Goal: Communication & Community: Share content

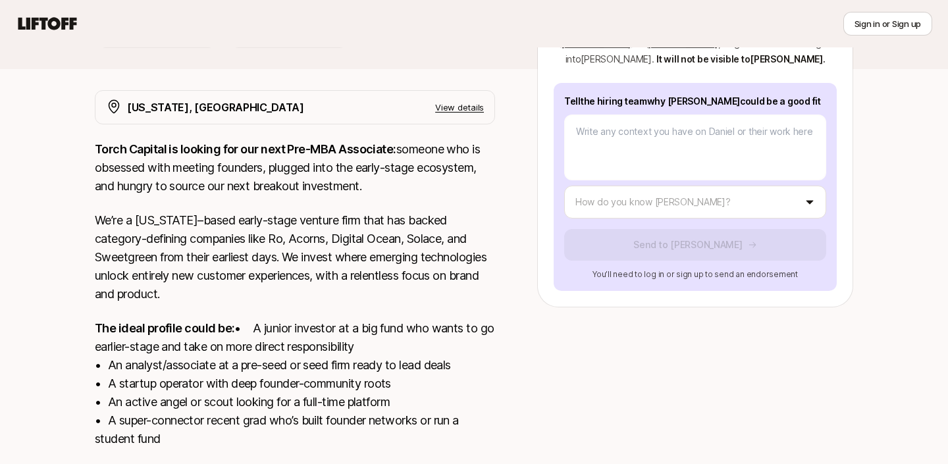
scroll to position [179, 0]
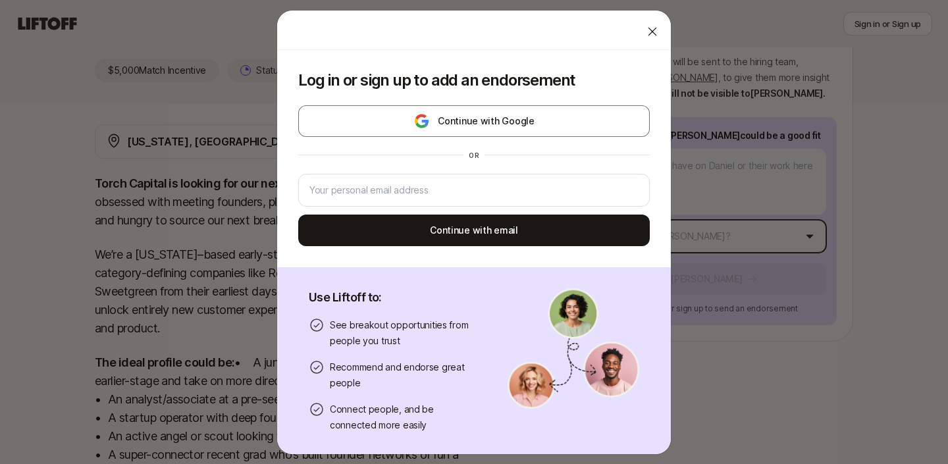
click at [723, 206] on body "New to Liftoff? See how it works Sign in or Sign up Sign in or Sign up [PERSON_…" at bounding box center [474, 53] width 948 height 464
click at [659, 36] on icon at bounding box center [652, 31] width 13 height 13
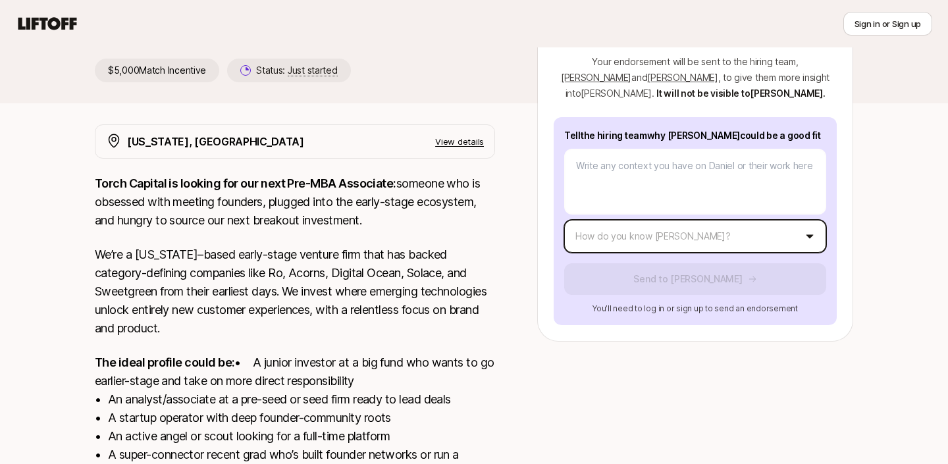
type textarea "x"
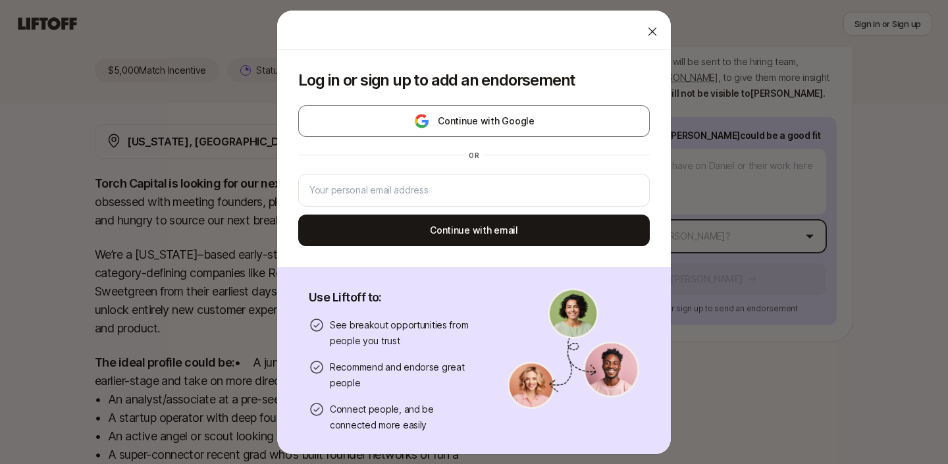
click at [742, 217] on body "New to Liftoff? See how it works Sign in or Sign up Sign in or Sign up [PERSON_…" at bounding box center [474, 53] width 948 height 464
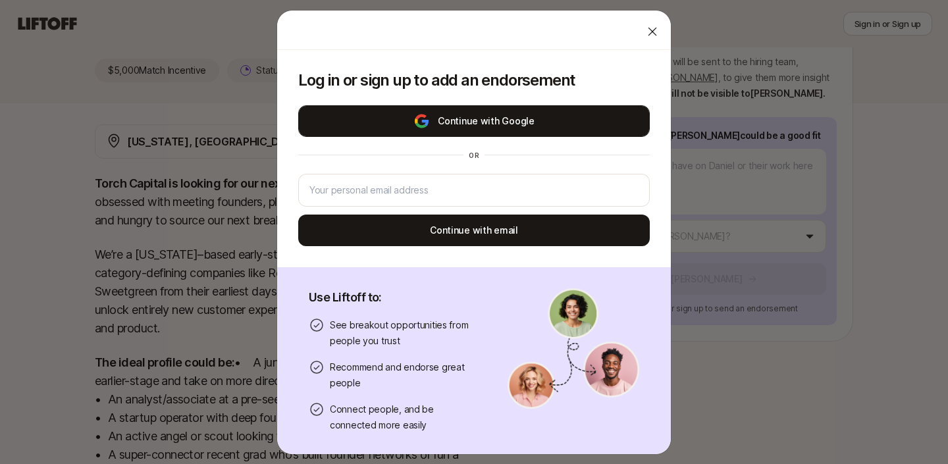
click at [512, 124] on button "Continue with Google" at bounding box center [474, 121] width 352 height 32
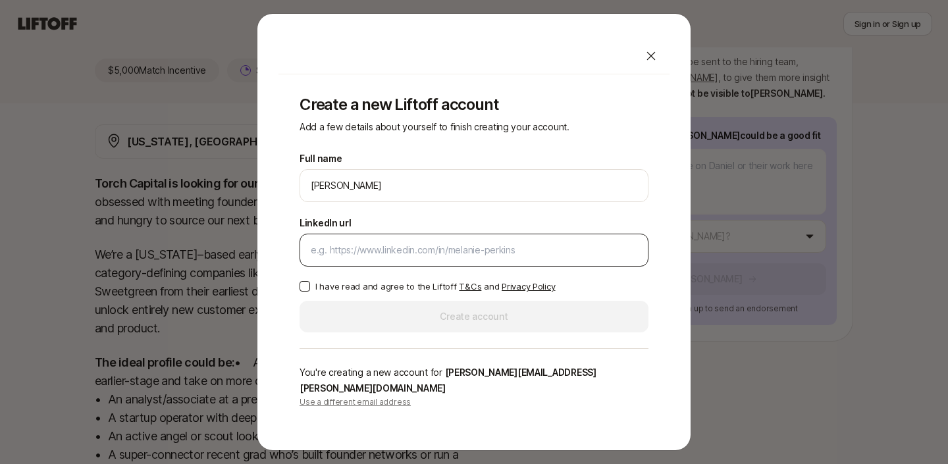
scroll to position [192, 0]
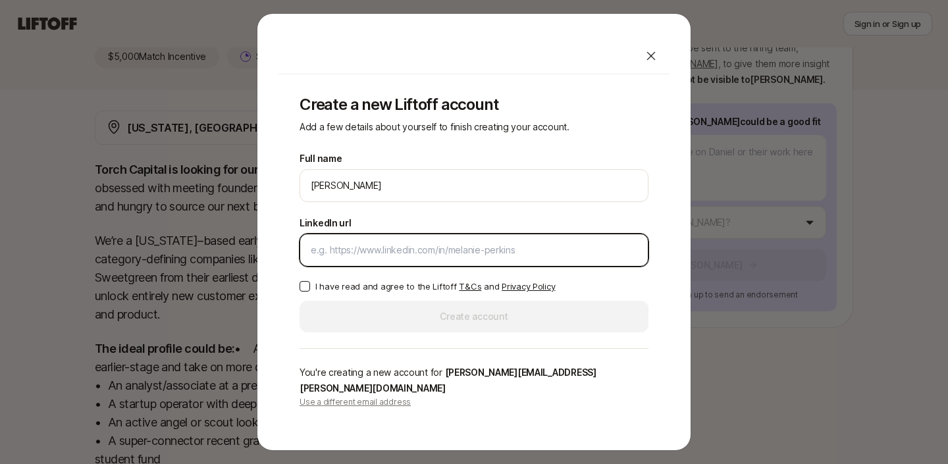
paste input "[URL][DOMAIN_NAME]"
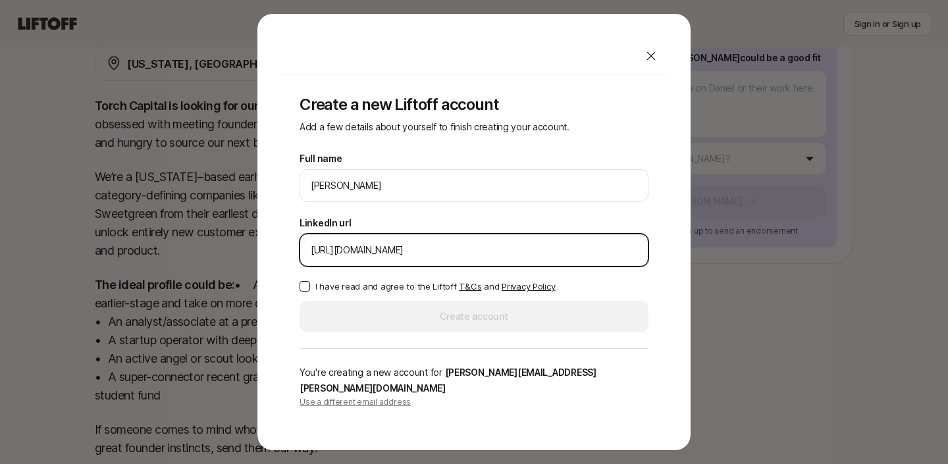
scroll to position [282, 0]
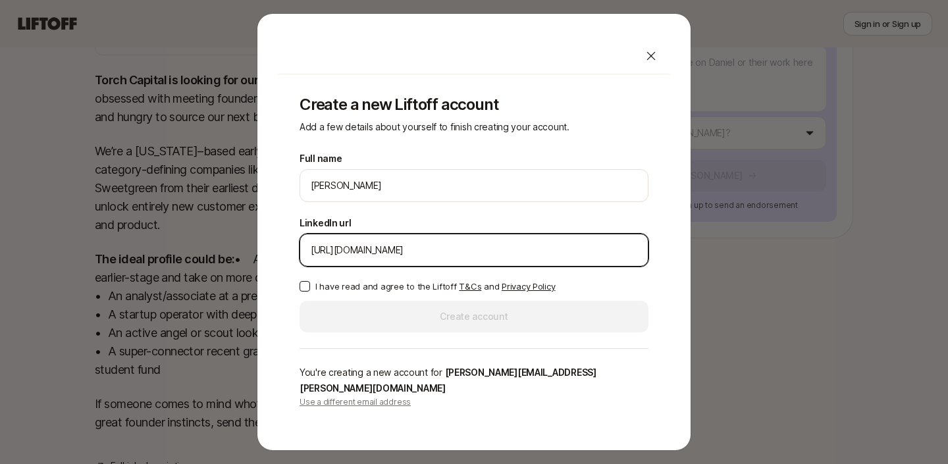
type input "[URL][DOMAIN_NAME]"
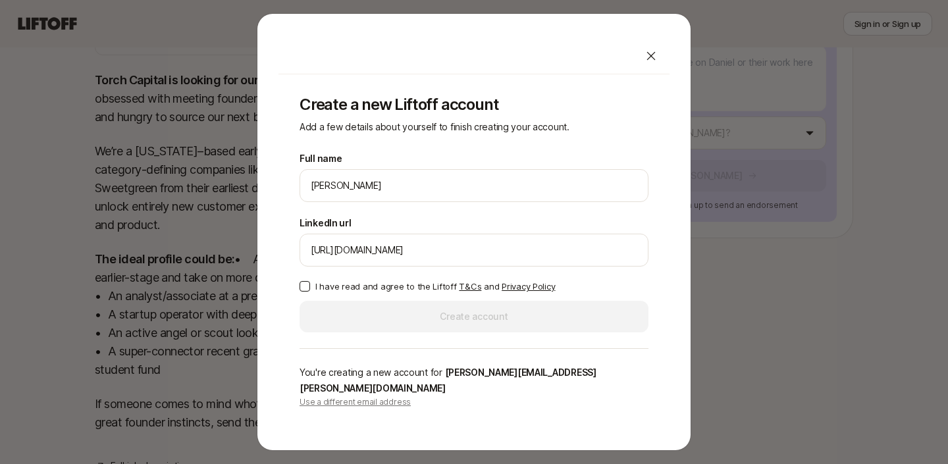
click at [309, 292] on button "I have read and agree to the Liftoff T&Cs and Privacy Policy" at bounding box center [305, 286] width 11 height 11
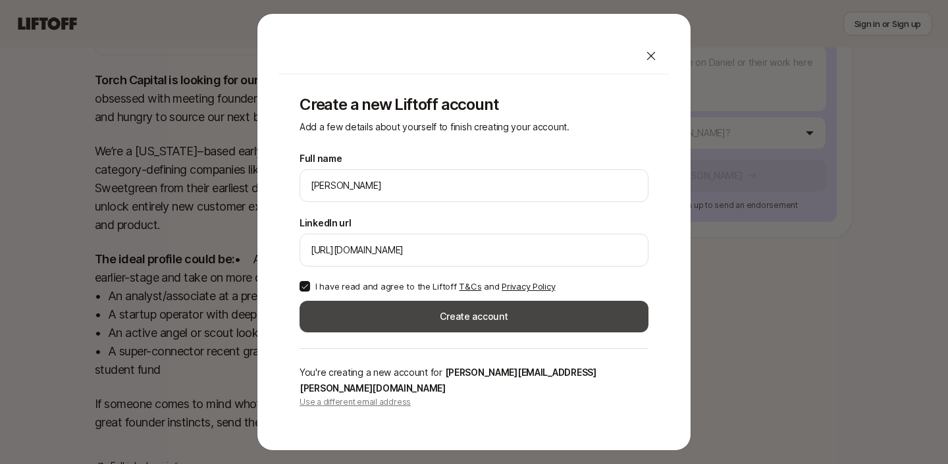
click at [364, 318] on button "Create account" at bounding box center [474, 317] width 349 height 32
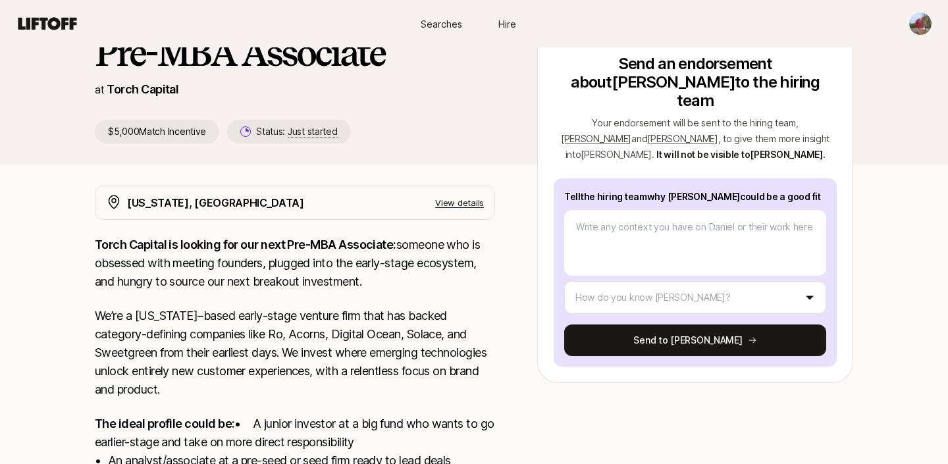
scroll to position [119, 0]
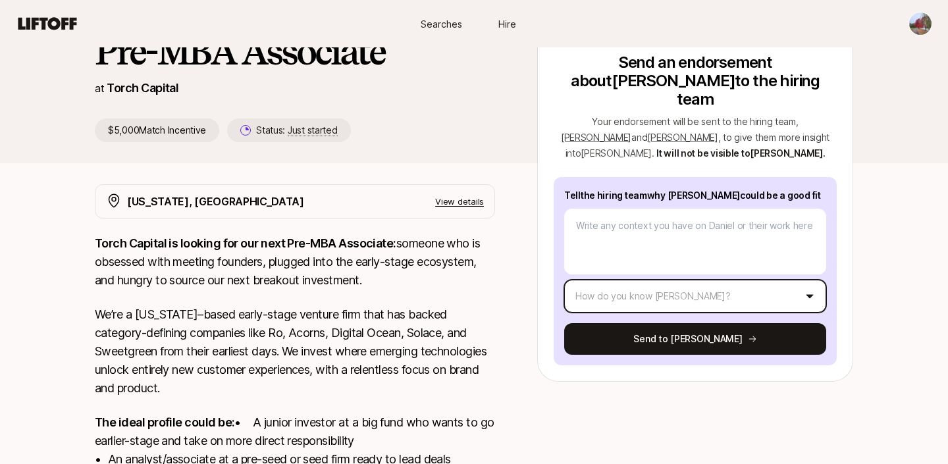
click at [771, 269] on html "New to Liftoff? See how it works Searches Hire Searches Hire [PERSON_NAME] and …" at bounding box center [474, 113] width 948 height 464
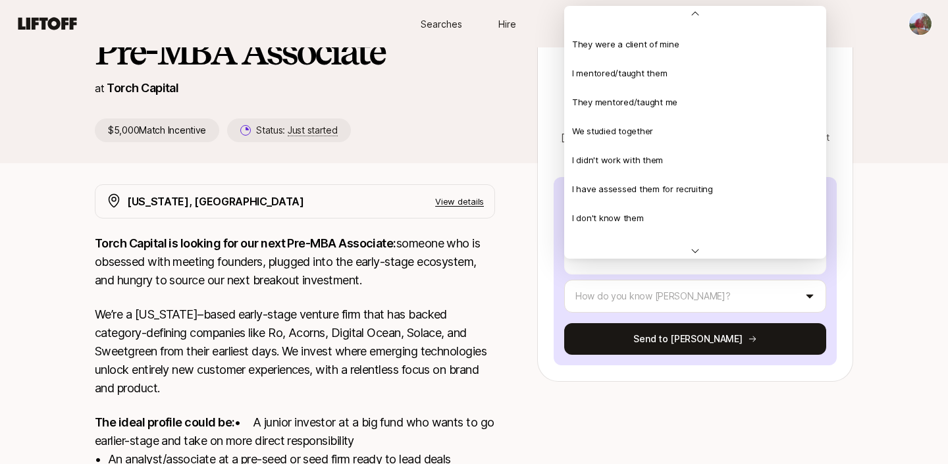
scroll to position [223, 0]
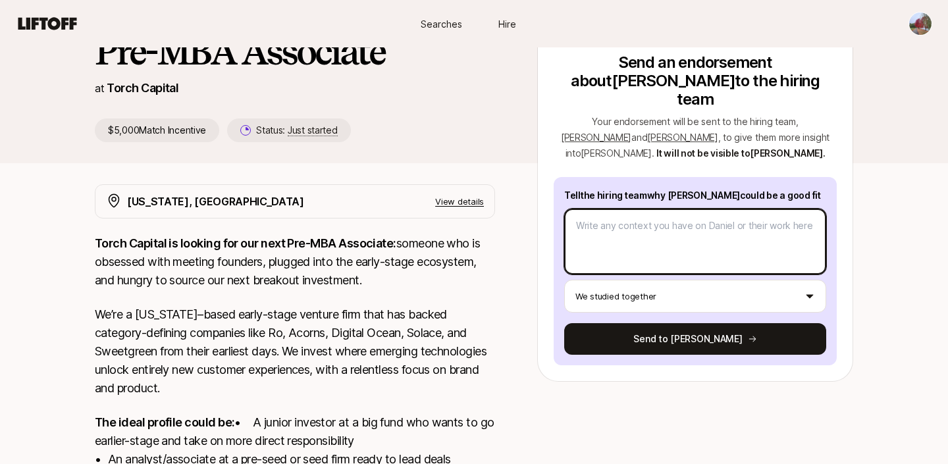
click at [688, 244] on textarea at bounding box center [695, 242] width 262 height 66
type textarea "x"
type textarea "D"
type textarea "x"
type textarea "Da"
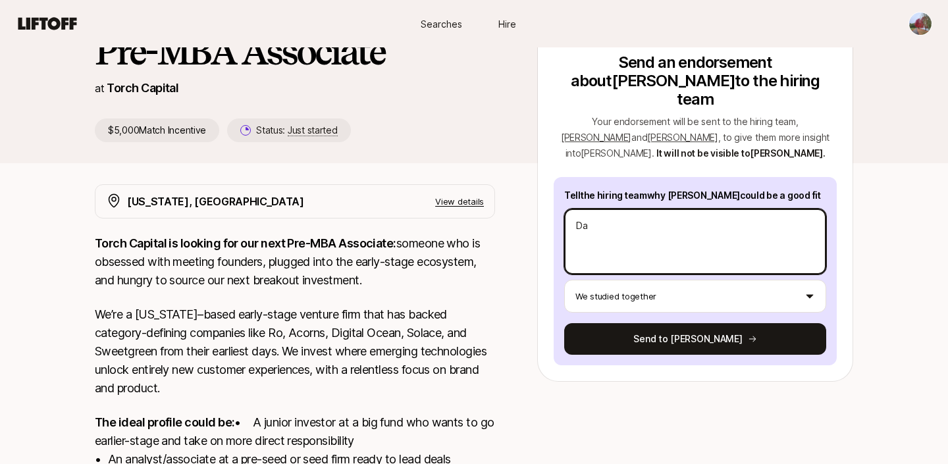
type textarea "x"
type textarea "[PERSON_NAME]"
type textarea "x"
type textarea "[PERSON_NAME]"
type textarea "x"
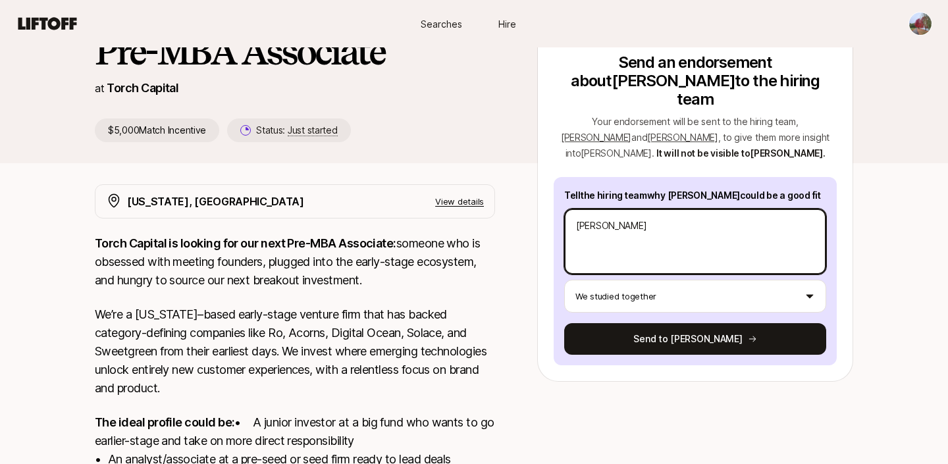
type textarea "Danie"
type textarea "x"
type textarea "[PERSON_NAME]"
type textarea "x"
type textarea "[PERSON_NAME]"
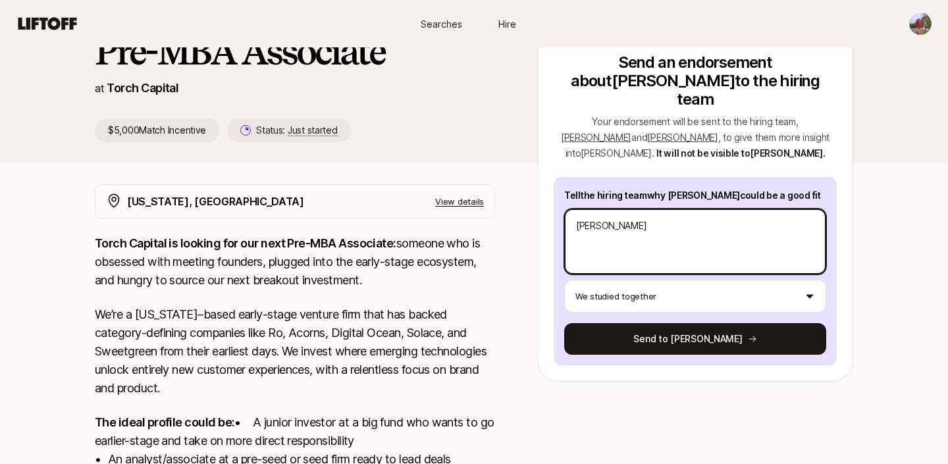
type textarea "x"
type textarea "[PERSON_NAME]"
type textarea "x"
type textarea "[PERSON_NAME] is"
type textarea "x"
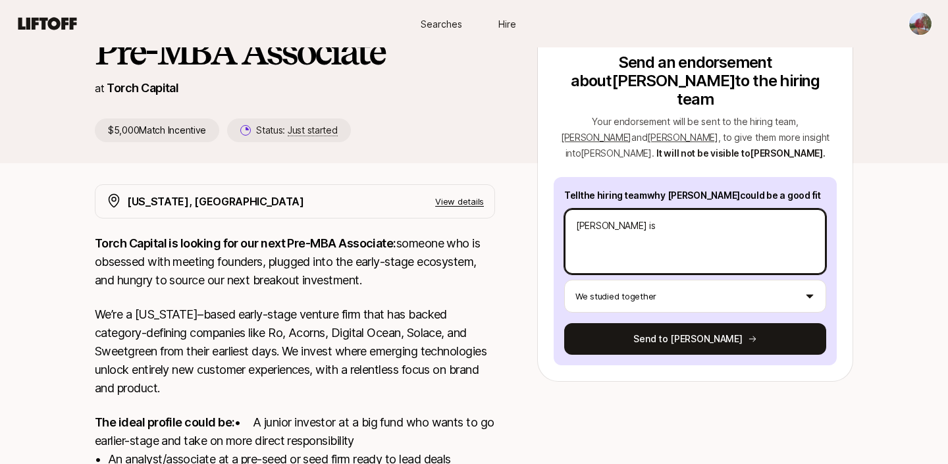
type textarea "[PERSON_NAME] is"
type textarea "x"
type textarea "[PERSON_NAME] is o"
type textarea "x"
type textarea "[PERSON_NAME] is on"
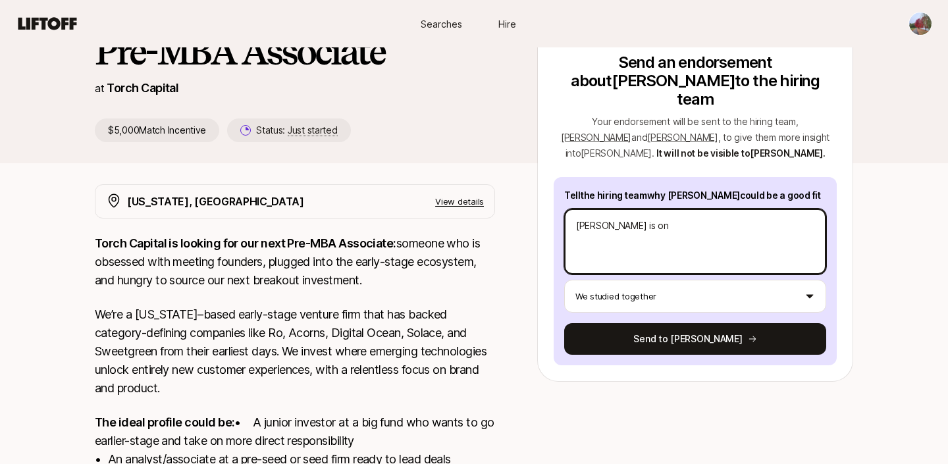
type textarea "x"
type textarea "[PERSON_NAME] is one"
type textarea "x"
type textarea "[PERSON_NAME] is one"
type textarea "x"
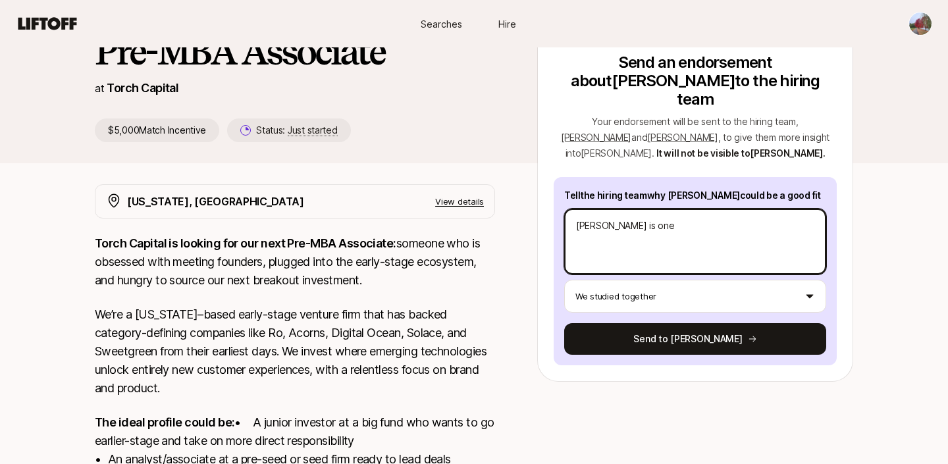
type textarea "[PERSON_NAME] is one o"
type textarea "x"
type textarea "[PERSON_NAME] is one of"
type textarea "x"
type textarea "[PERSON_NAME] is one of"
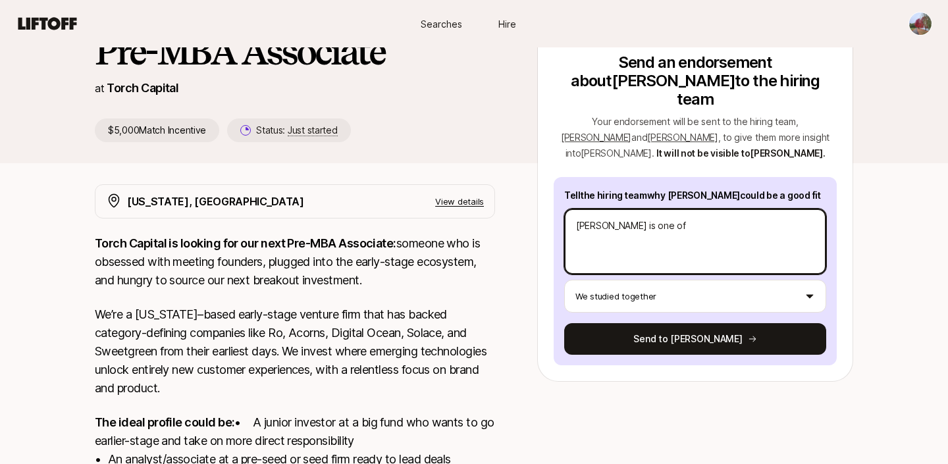
type textarea "x"
type textarea "[PERSON_NAME] is one of t"
type textarea "x"
type textarea "[PERSON_NAME] is one of th"
type textarea "x"
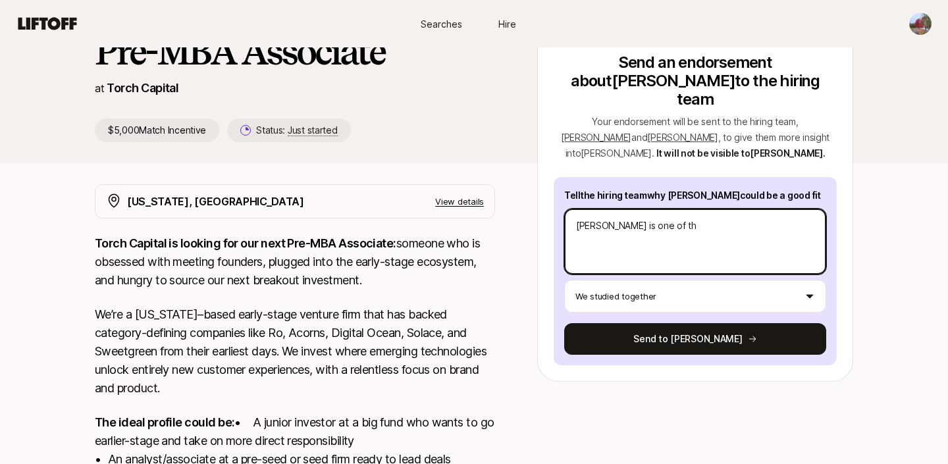
type textarea "[PERSON_NAME] is one of the"
type textarea "x"
type textarea "[PERSON_NAME] is one of the"
type textarea "x"
type textarea "[PERSON_NAME] is one of the m"
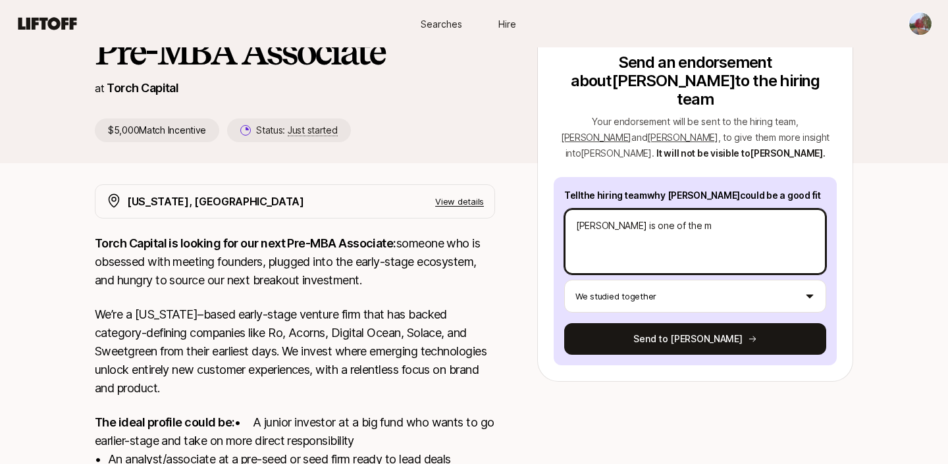
type textarea "x"
type textarea "[PERSON_NAME] is one of the mo"
type textarea "x"
type textarea "[PERSON_NAME] is one of the [DEMOGRAPHIC_DATA]"
type textarea "x"
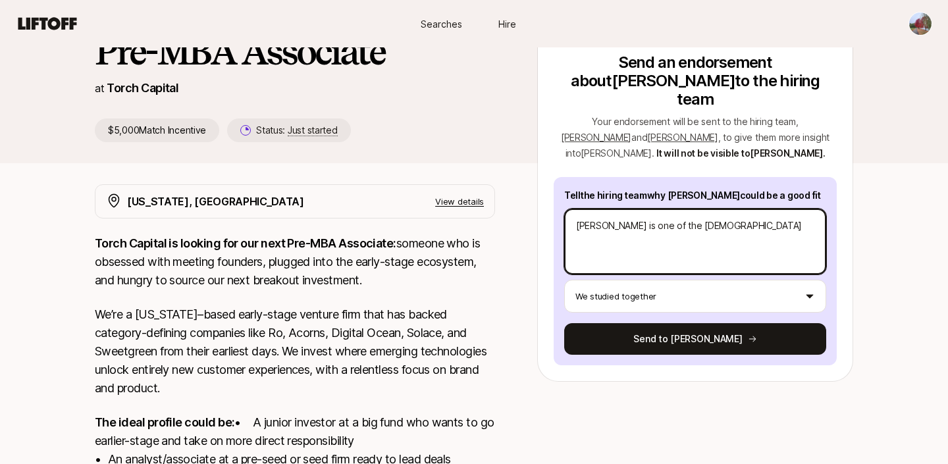
type textarea "[PERSON_NAME] is one of the most"
type textarea "x"
type textarea "[PERSON_NAME] is one of the most"
type textarea "x"
type textarea "[PERSON_NAME] is one of the most m"
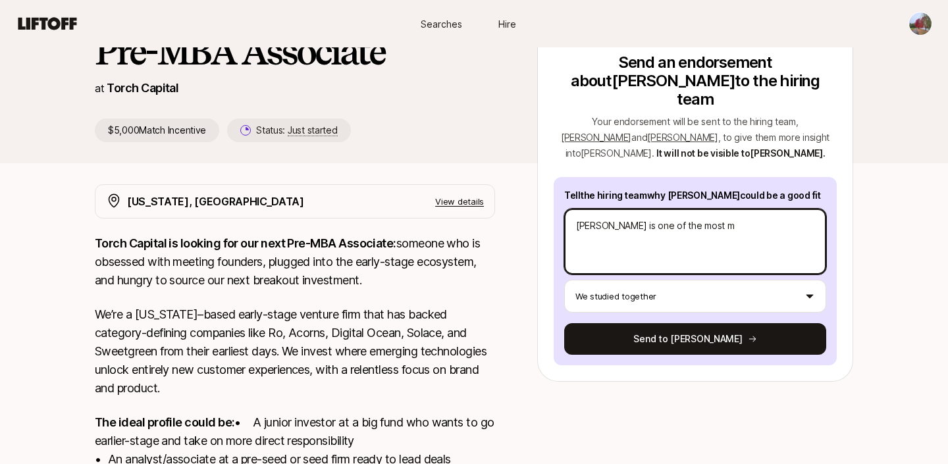
type textarea "x"
type textarea "[PERSON_NAME] is one of the most me"
type textarea "x"
type textarea "[PERSON_NAME] is one of the most met"
type textarea "x"
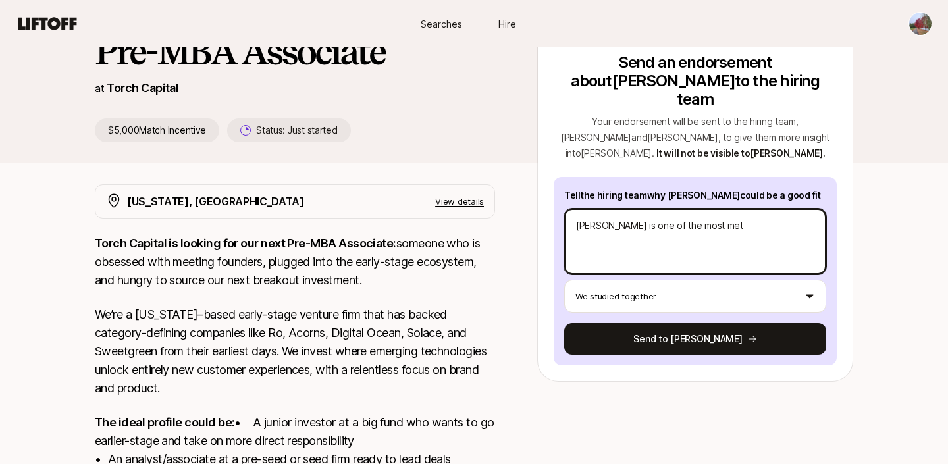
type textarea "[PERSON_NAME] is one of the most meti"
type textarea "x"
type textarea "[PERSON_NAME] is one of the most metic"
type textarea "x"
type textarea "[PERSON_NAME] is one of the most meticu"
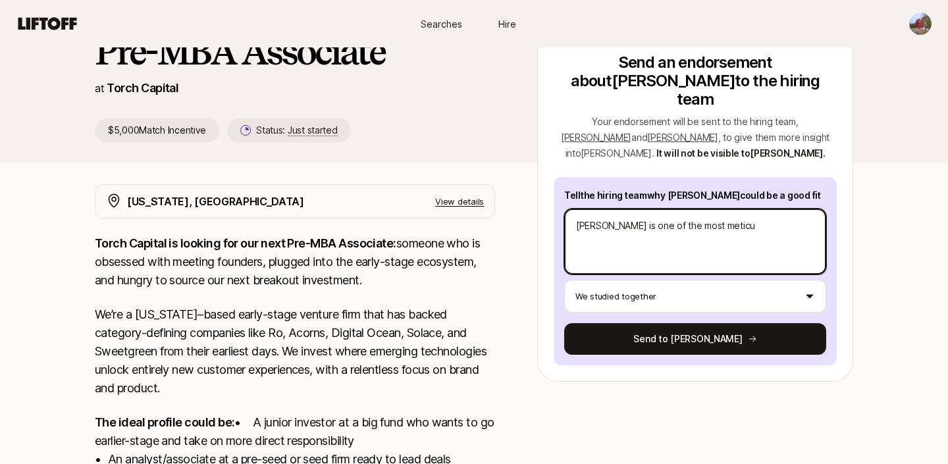
type textarea "x"
type textarea "[PERSON_NAME] is one of the most meticul"
type textarea "x"
type textarea "[PERSON_NAME] is one of the most meticulo"
type textarea "x"
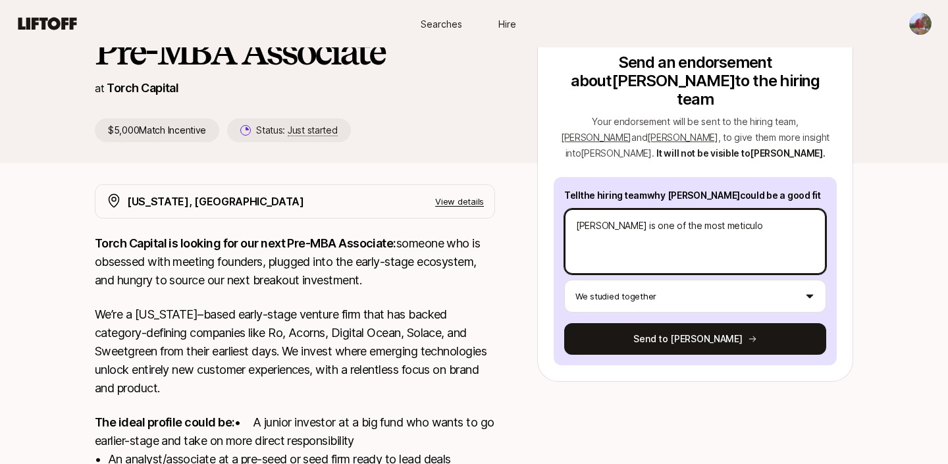
type textarea "[PERSON_NAME] is one of the most meticulou"
type textarea "x"
type textarea "[PERSON_NAME] is one of the most meticulous"
type textarea "x"
type textarea "[PERSON_NAME] is one of the most meticulous"
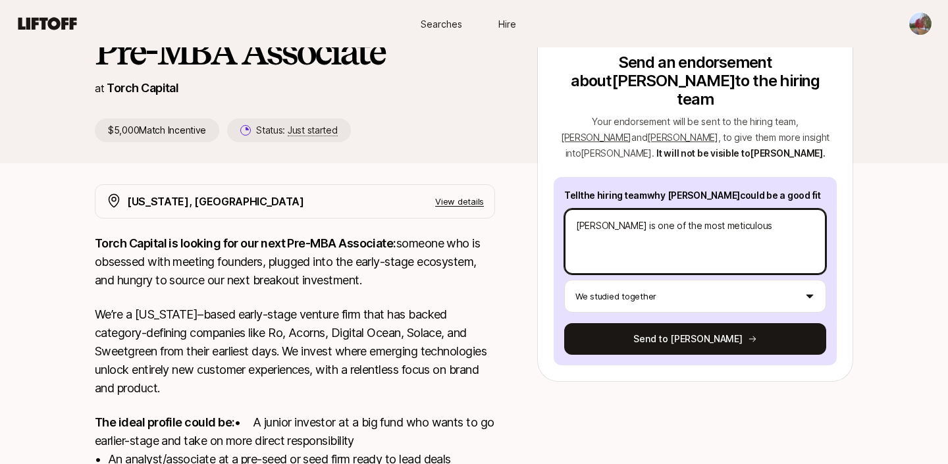
type textarea "x"
type textarea "[PERSON_NAME] is one of the most meticulous a"
type textarea "x"
type textarea "[PERSON_NAME] is one of the most meticulous an"
type textarea "x"
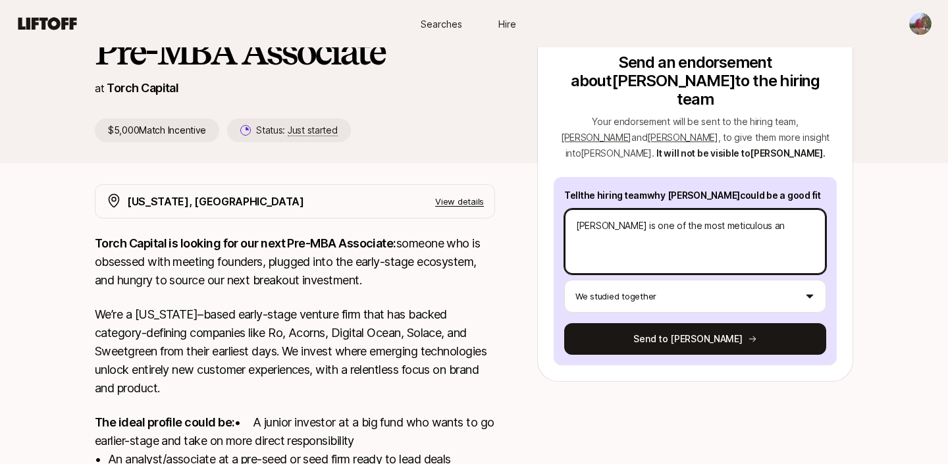
type textarea "[PERSON_NAME] is one of the most meticulous and"
type textarea "x"
type textarea "[PERSON_NAME] is one of the most meticulous and"
type textarea "x"
type textarea "[PERSON_NAME] is one of the most meticulous and h"
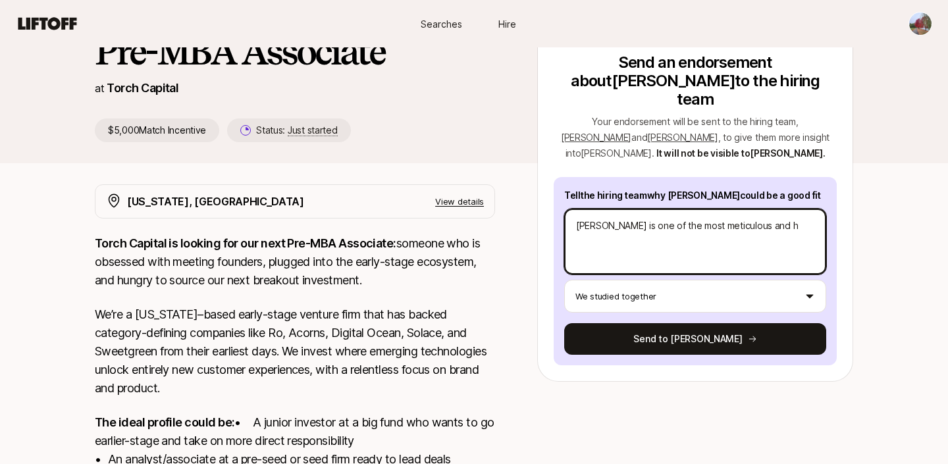
type textarea "x"
type textarea "[PERSON_NAME] is one of the most meticulous and ha"
type textarea "x"
type textarea "[PERSON_NAME] is one of the most meticulous and har"
type textarea "x"
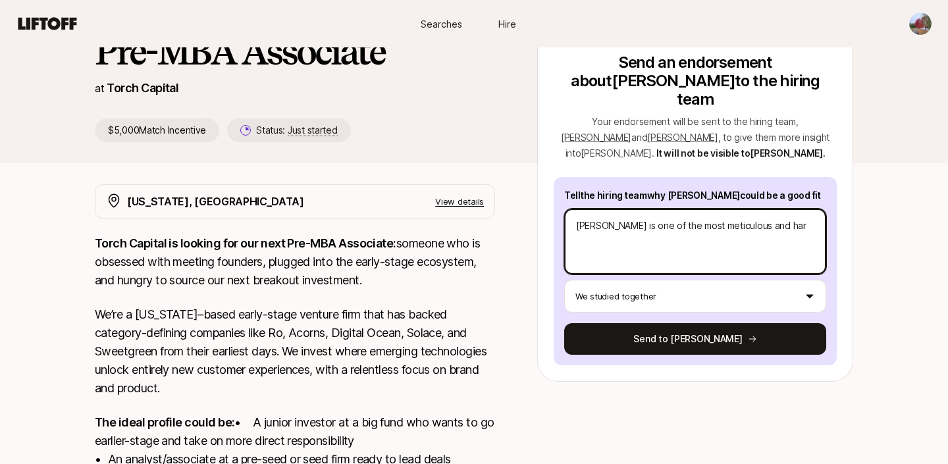
type textarea "[PERSON_NAME] is one of the most meticulous and hard"
type textarea "x"
type textarea "[PERSON_NAME] is one of the most meticulous and hardw"
type textarea "x"
type textarea "[PERSON_NAME] is one of the most meticulous and hardwo"
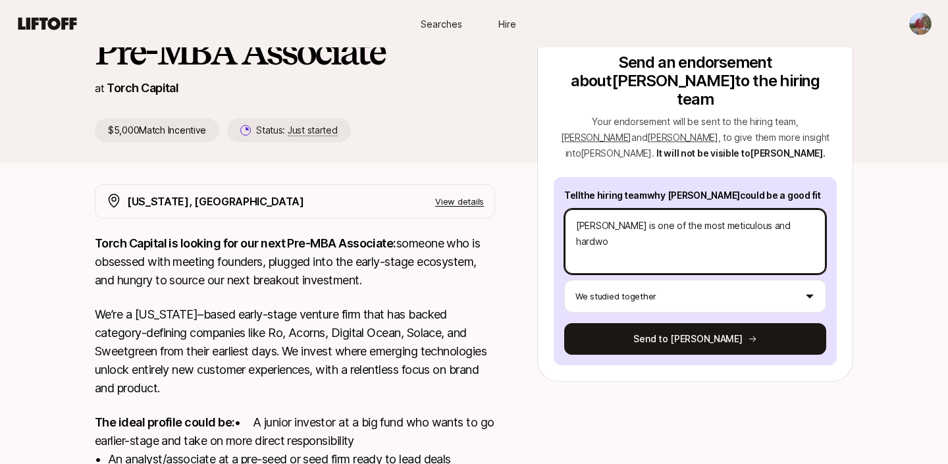
type textarea "x"
type textarea "[PERSON_NAME] is one of the most meticulous and hardwor"
type textarea "x"
type textarea "[PERSON_NAME] is one of the most meticulous and hardwork"
type textarea "x"
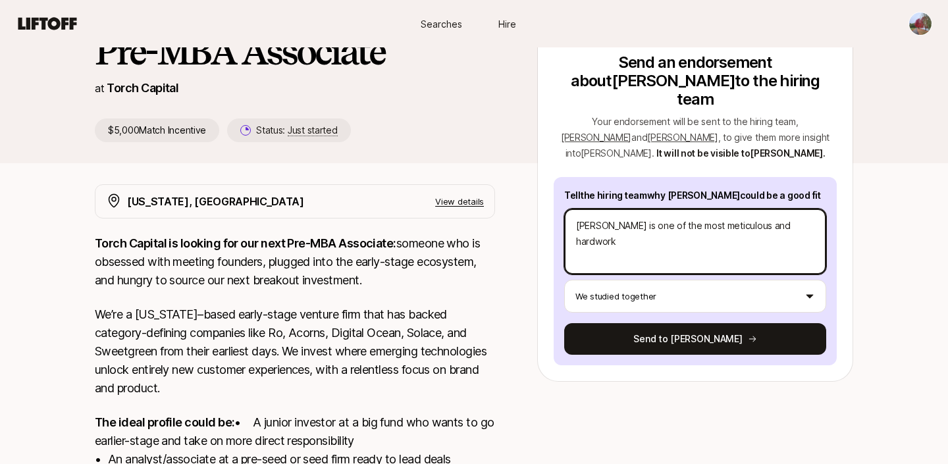
type textarea "[PERSON_NAME] is one of the most meticulous and hardworki"
type textarea "x"
type textarea "[PERSON_NAME] is one of the most meticulous and hardworkin"
type textarea "x"
type textarea "[PERSON_NAME] is one of the most meticulous and hardworking"
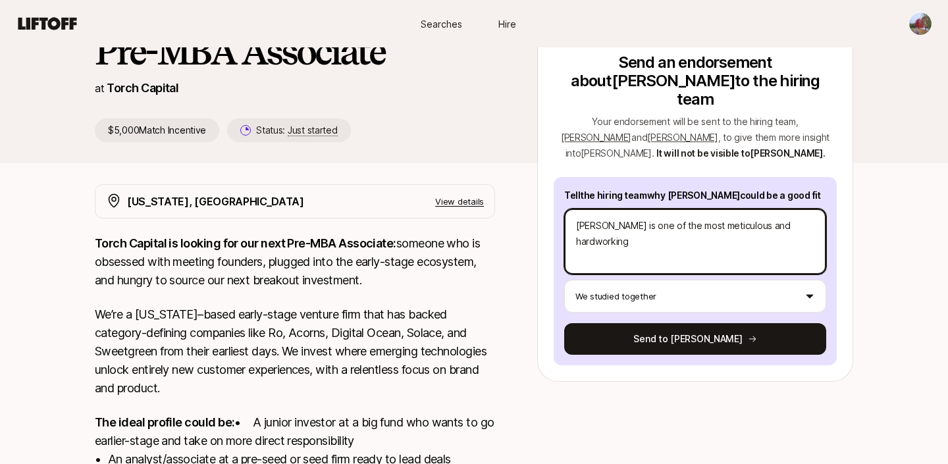
type textarea "x"
type textarea "[PERSON_NAME] is one of the most meticulous and hardworking"
type textarea "x"
type textarea "[PERSON_NAME] is one of the most meticulous and hardworking p"
type textarea "x"
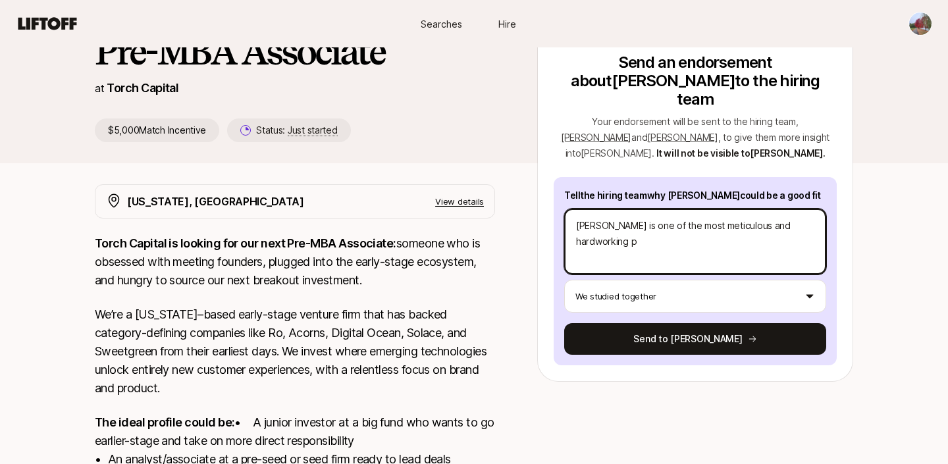
type textarea "[PERSON_NAME] is one of the most meticulous and hardworking pe"
type textarea "x"
type textarea "[PERSON_NAME] is one of the most meticulous and hardworking peop"
type textarea "x"
type textarea "[PERSON_NAME] is one of the most meticulous and hardworking peopl"
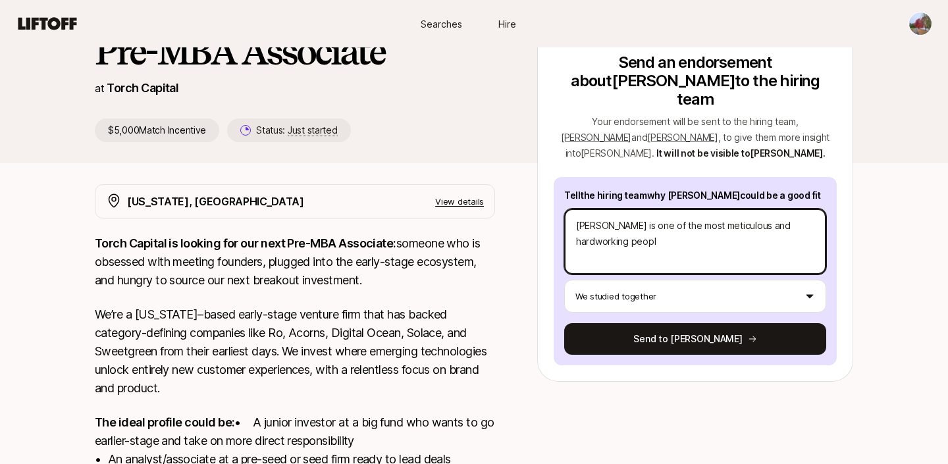
type textarea "x"
type textarea "[PERSON_NAME] is one of the most meticulous and hardworking people"
type textarea "x"
type textarea "[PERSON_NAME] is one of the most meticulous and hardworking people"
type textarea "x"
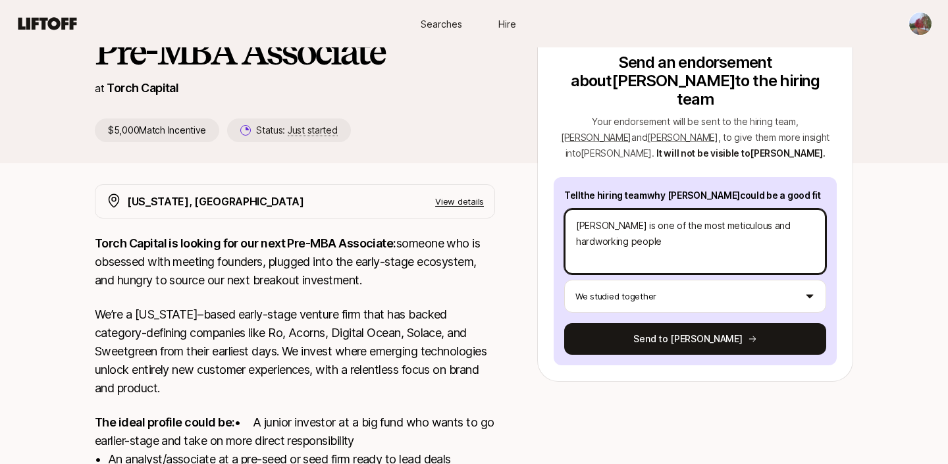
type textarea "[PERSON_NAME] is one of the most meticulous and hardworking people I"
type textarea "x"
type textarea "[PERSON_NAME] is one of the most meticulous and hardworking people I"
type textarea "x"
type textarea "[PERSON_NAME] is one of the most meticulous and hardworking people I k"
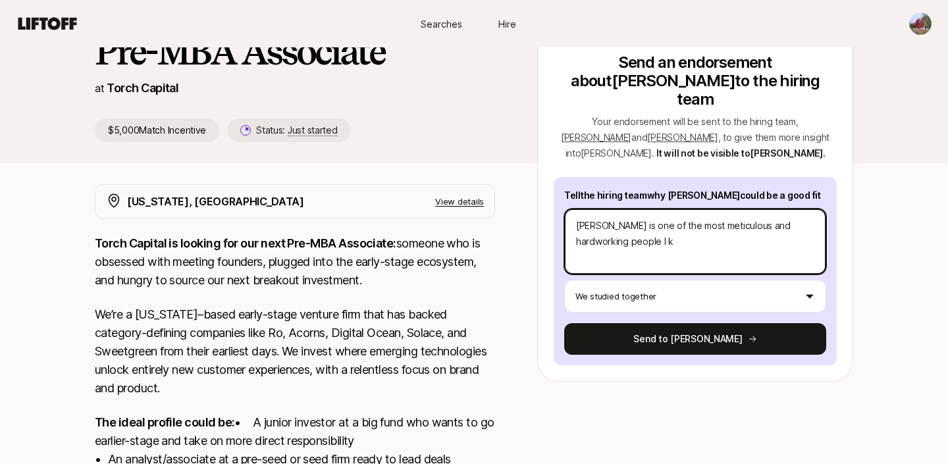
type textarea "x"
type textarea "[PERSON_NAME] is one of the most meticulous and hardworking people I kn"
type textarea "x"
type textarea "[PERSON_NAME] is one of the most meticulous and hardworking people I kno"
type textarea "x"
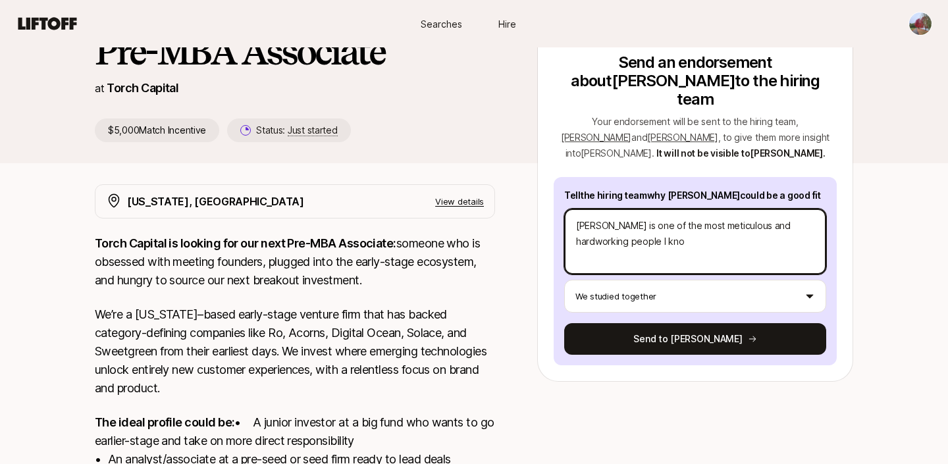
type textarea "[PERSON_NAME] is one of the most meticulous and hardworking people I know"
type textarea "x"
type textarea "[PERSON_NAME] is one of the most meticulous and hardworking people I know."
type textarea "x"
type textarea "[PERSON_NAME] is one of the most meticulous and hardworking people I know."
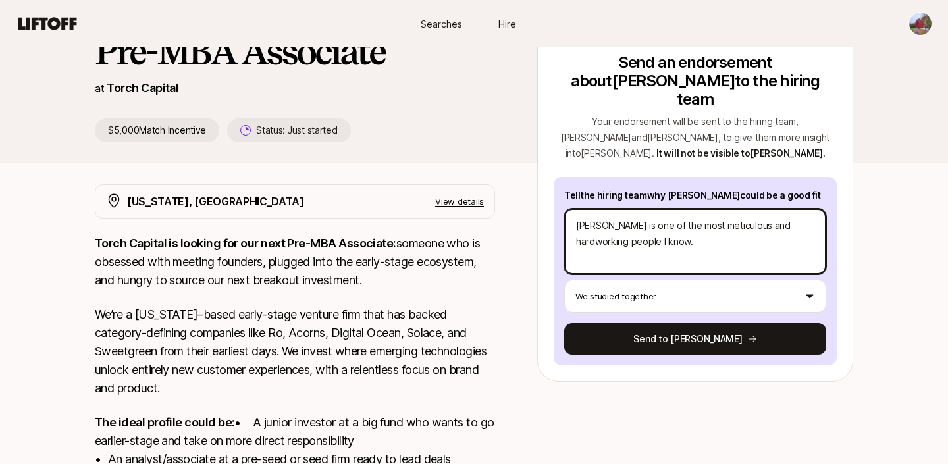
type textarea "x"
type textarea "[PERSON_NAME] is one of the most meticulous and hardworking people I know. D"
type textarea "x"
type textarea "[PERSON_NAME] is one of the most meticulous and hardworking people I know. Du"
type textarea "x"
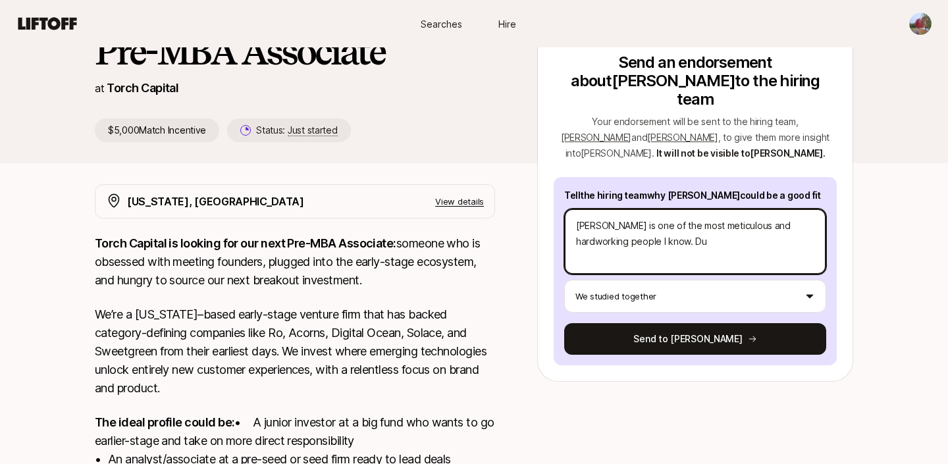
type textarea "[PERSON_NAME] is one of the most meticulous and hardworking people I know. Dur"
type textarea "x"
type textarea "[PERSON_NAME] is one of the most meticulous and hardworking people I know. Duri"
type textarea "x"
type textarea "[PERSON_NAME] is one of the most meticulous and hardworking people I know. Durin"
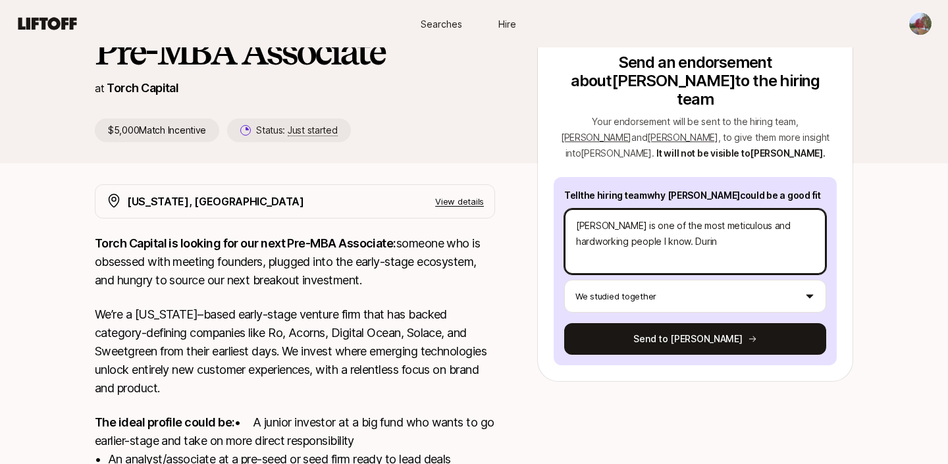
type textarea "x"
type textarea "[PERSON_NAME] is one of the most meticulous and hardworking people I know. Duri…"
type textarea "x"
type textarea "[PERSON_NAME] is one of the most meticulous and hardworking people I know. Duri…"
type textarea "x"
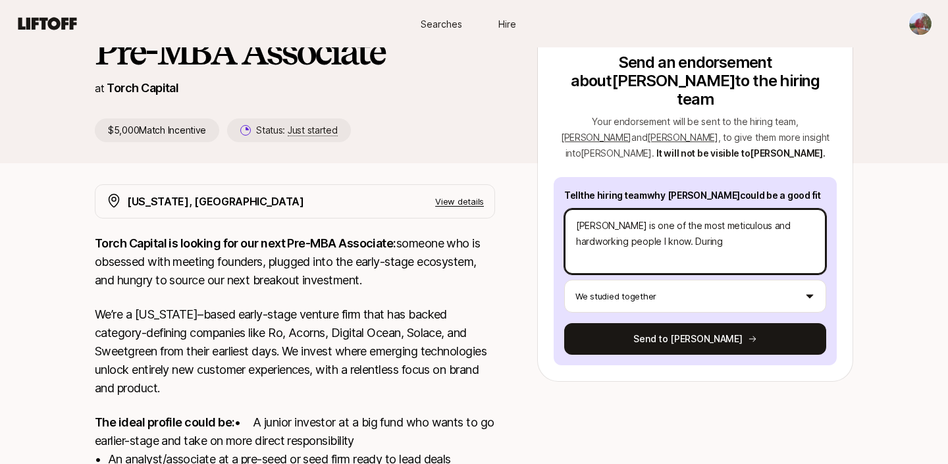
type textarea "[PERSON_NAME] is one of the most meticulous and hardworking people I know. Duri…"
type textarea "x"
type textarea "[PERSON_NAME] is one of the most meticulous and hardworking people I know. Duri…"
type textarea "x"
type textarea "[PERSON_NAME] is one of the most meticulous and hardworking people I know. Duri…"
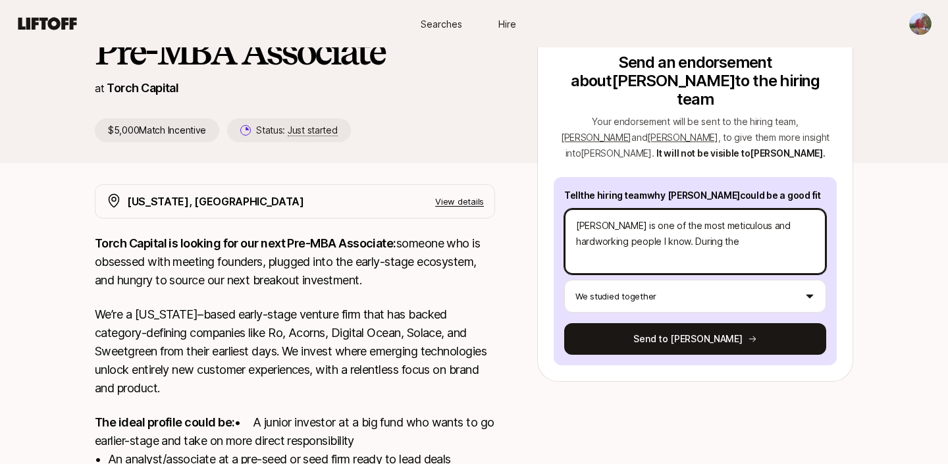
type textarea "x"
type textarea "[PERSON_NAME] is one of the most meticulous and hardworking people I know. Duri…"
type textarea "x"
type textarea "[PERSON_NAME] is one of the most meticulous and hardworking people I know. Duri…"
type textarea "x"
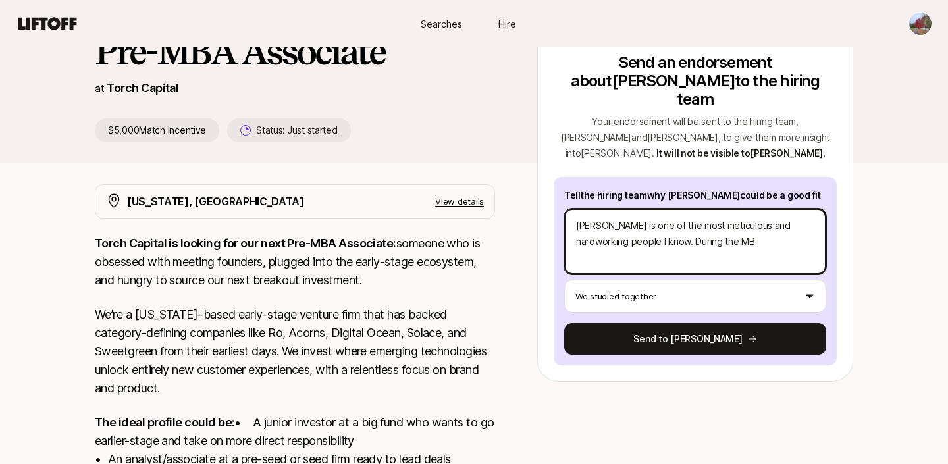
type textarea "[PERSON_NAME] is one of the most meticulous and hardworking people I know. Duri…"
type textarea "x"
type textarea "[PERSON_NAME] is one of the most meticulous and hardworking people I know. Duri…"
type textarea "x"
type textarea "[PERSON_NAME] is one of the most meticulous and hardworking people I know. Duri…"
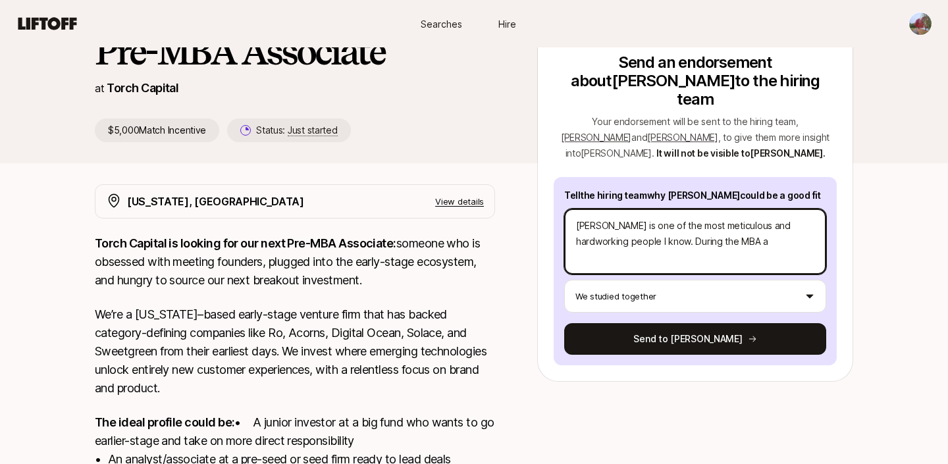
type textarea "x"
type textarea "[PERSON_NAME] is one of the most meticulous and hardworking people I know. Duri…"
type textarea "x"
type textarea "[PERSON_NAME] is one of the most meticulous and hardworking people I know. Duri…"
type textarea "x"
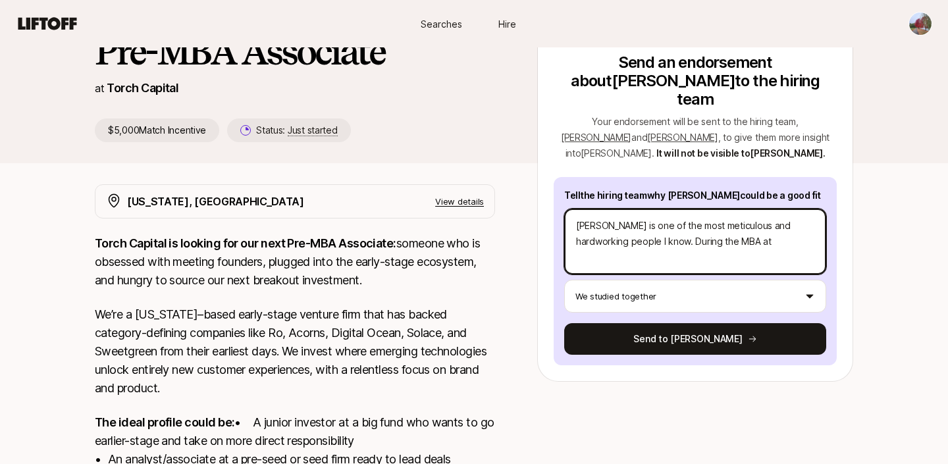
type textarea "[PERSON_NAME] is one of the most meticulous and hardworking people I know. Duri…"
type textarea "x"
type textarea "[PERSON_NAME] is one of the most meticulous and hardworking people I know. Duri…"
type textarea "x"
type textarea "[PERSON_NAME] is one of the most meticulous and hardworking people I know. Duri…"
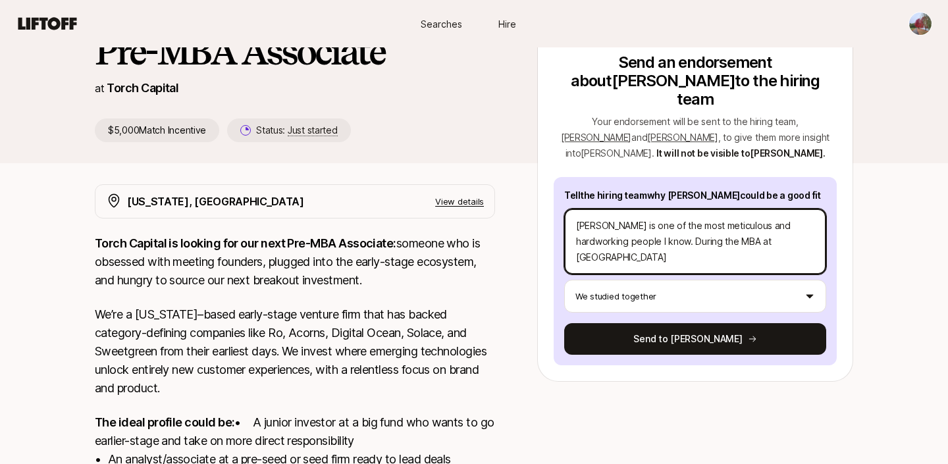
type textarea "x"
type textarea "[PERSON_NAME] is one of the most meticulous and hardworking people I know. Duri…"
type textarea "x"
type textarea "[PERSON_NAME] is one of the most meticulous and hardworking people I know. Duri…"
type textarea "x"
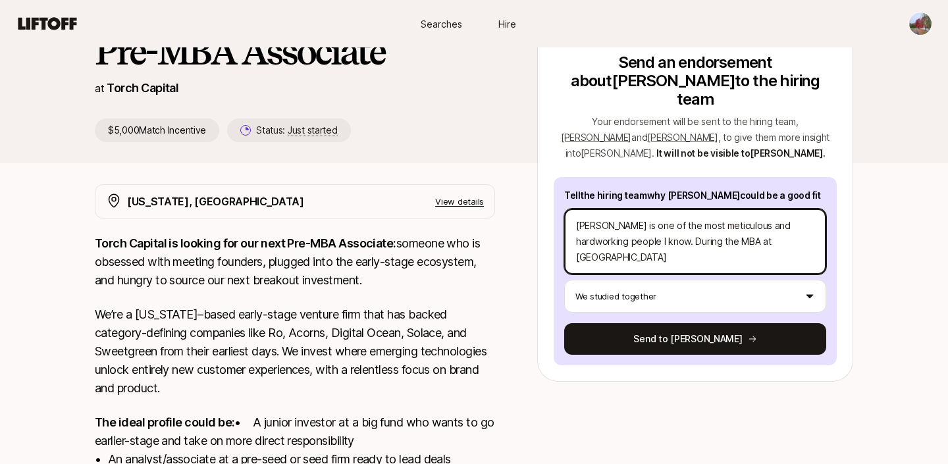
type textarea "[PERSON_NAME] is one of the most meticulous and hardworking people I know. Duri…"
type textarea "x"
type textarea "[PERSON_NAME] is one of the most meticulous and hardworking people I know. Duri…"
type textarea "x"
type textarea "[PERSON_NAME] is one of the most meticulous and hardworking people I know. Duri…"
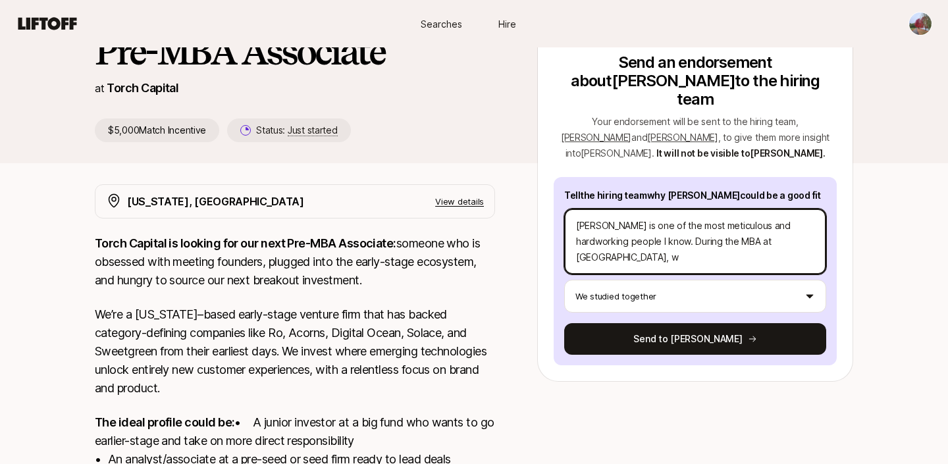
type textarea "x"
type textarea "[PERSON_NAME] is one of the most meticulous and hardworking people I know. Duri…"
type textarea "x"
type textarea "[PERSON_NAME] is one of the most meticulous and hardworking people I know. Duri…"
type textarea "x"
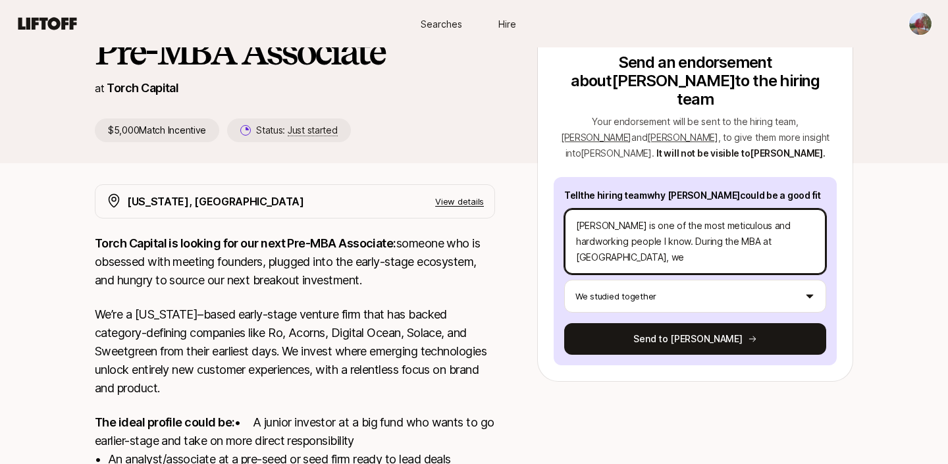
type textarea "[PERSON_NAME] is one of the most meticulous and hardworking people I know. Duri…"
type textarea "x"
type textarea "[PERSON_NAME] is one of the most meticulous and hardworking people I know. Duri…"
type textarea "x"
type textarea "[PERSON_NAME] is one of the most meticulous and hardworking people I know. Duri…"
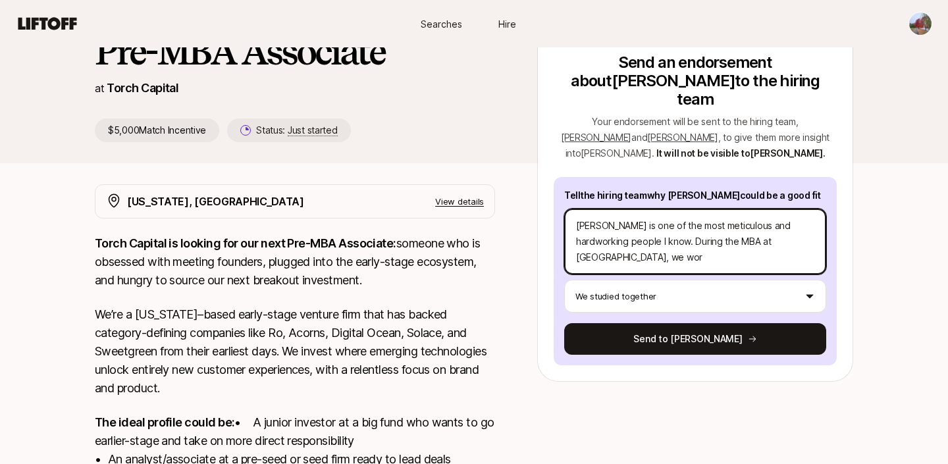
type textarea "x"
type textarea "[PERSON_NAME] is one of the most meticulous and hardworking people I know. Duri…"
type textarea "x"
type textarea "[PERSON_NAME] is one of the most meticulous and hardworking people I know. Duri…"
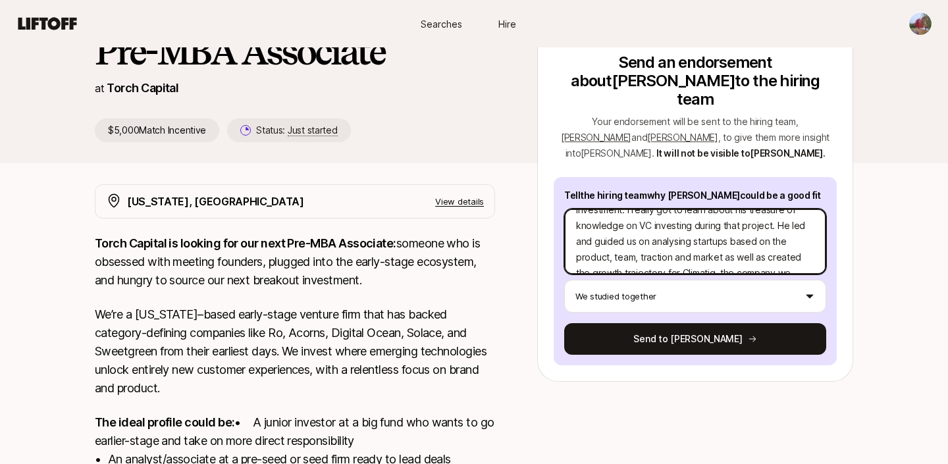
scroll to position [126, 0]
click at [601, 236] on textarea "[PERSON_NAME] is one of the most meticulous and hardworking people I know. Duri…" at bounding box center [695, 242] width 262 height 66
click at [602, 236] on textarea "[PERSON_NAME] is one of the most meticulous and hardworking people I know. Duri…" at bounding box center [695, 242] width 262 height 66
click at [636, 239] on textarea "[PERSON_NAME] is one of the most meticulous and hardworking people I know. Duri…" at bounding box center [695, 242] width 262 height 66
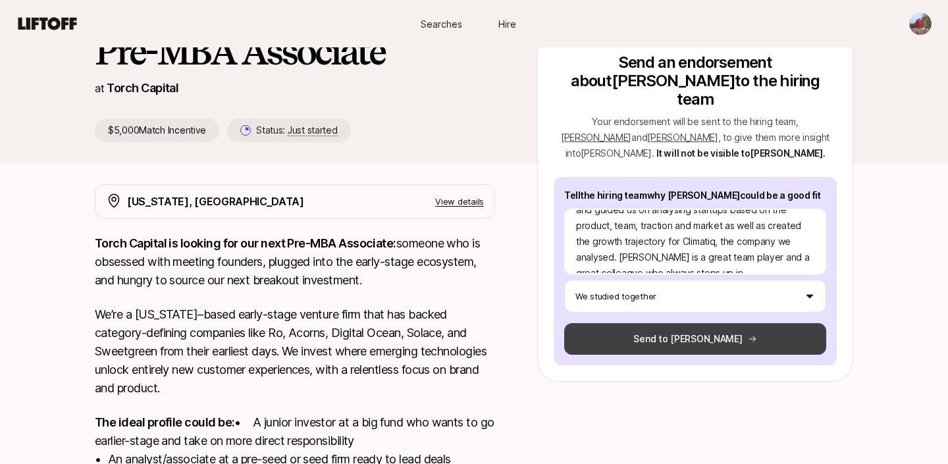
click at [711, 323] on button "Send to [PERSON_NAME]" at bounding box center [695, 339] width 262 height 32
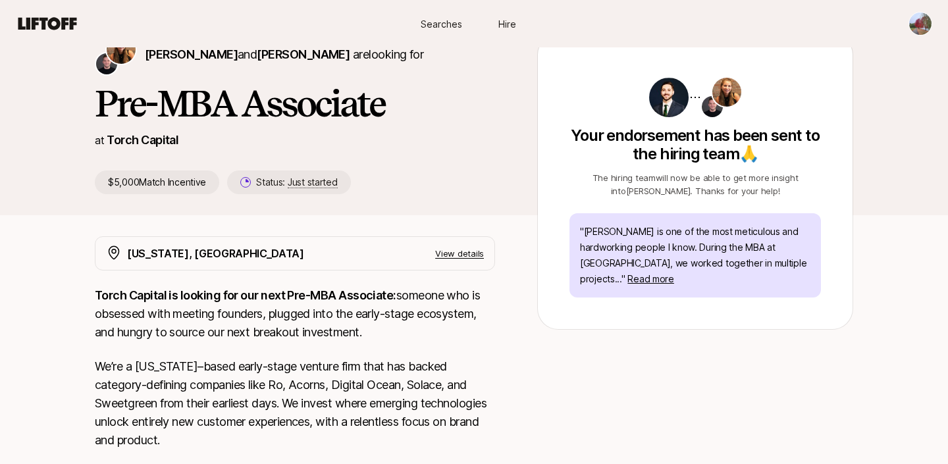
scroll to position [69, 0]
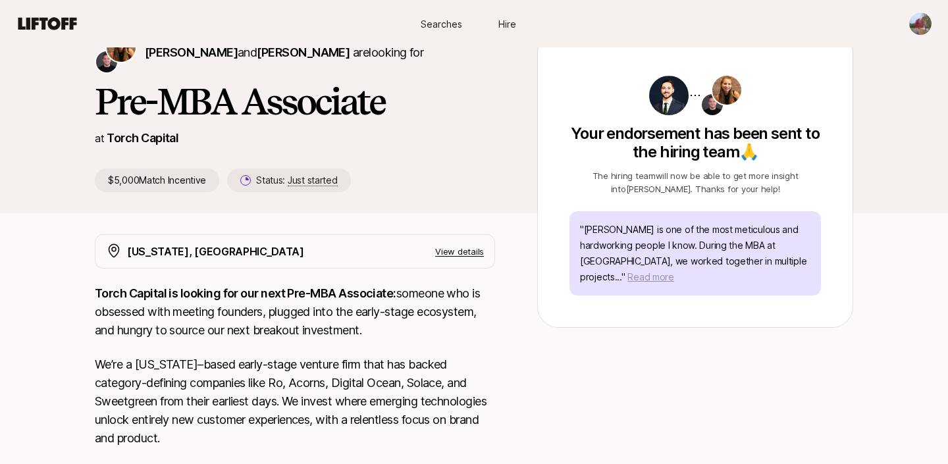
click at [674, 271] on span "Read more" at bounding box center [651, 276] width 46 height 11
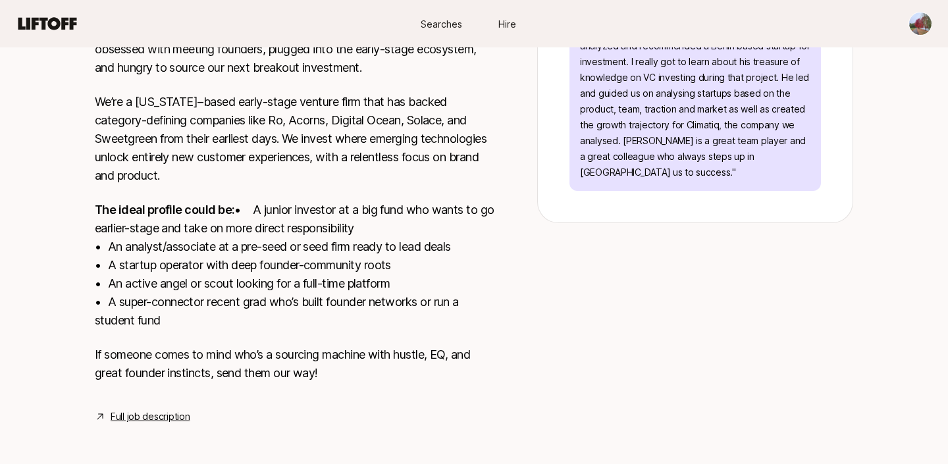
scroll to position [352, 0]
